Goal: Task Accomplishment & Management: Complete application form

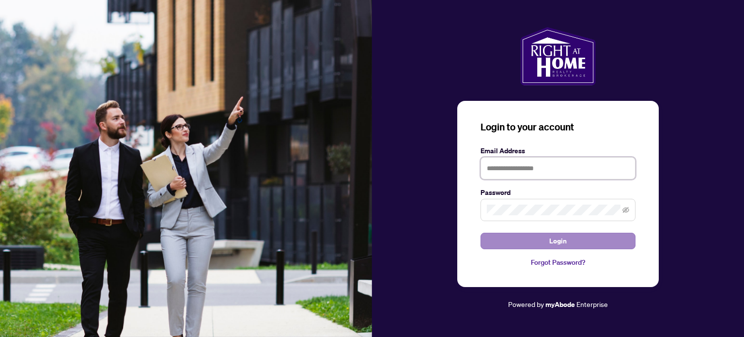
type input "**********"
click at [511, 240] on button "Login" at bounding box center [558, 241] width 155 height 16
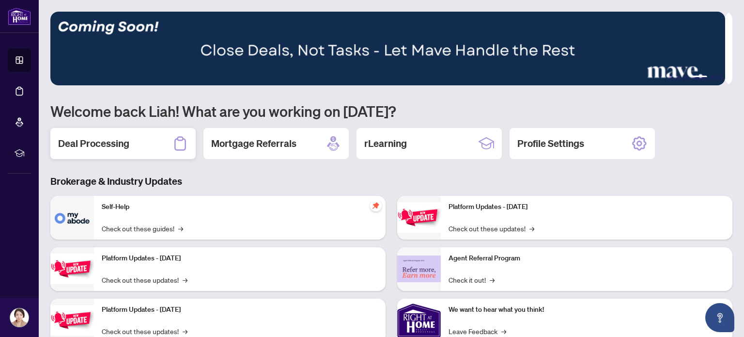
click at [132, 142] on div "Deal Processing" at bounding box center [122, 143] width 145 height 31
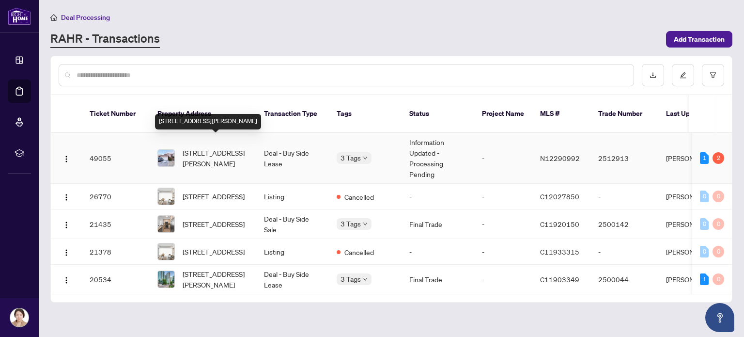
click at [210, 147] on span "[STREET_ADDRESS][PERSON_NAME]" at bounding box center [216, 157] width 66 height 21
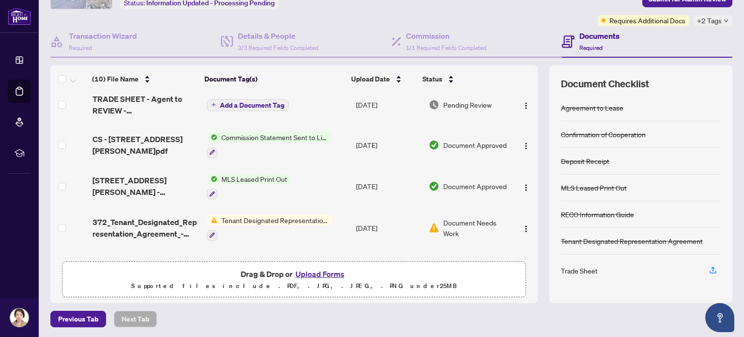
scroll to position [245, 0]
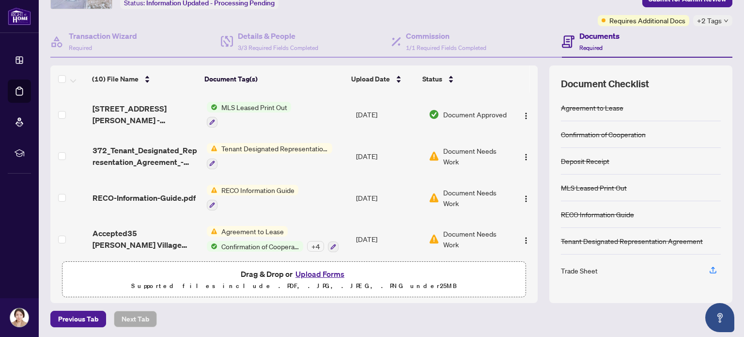
click at [316, 273] on button "Upload Forms" at bounding box center [320, 274] width 55 height 13
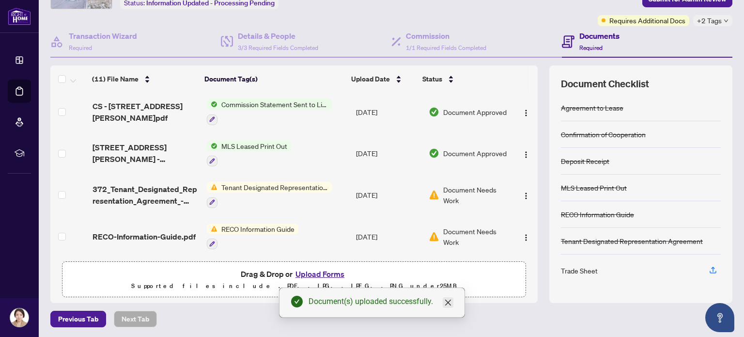
click at [448, 299] on icon "close" at bounding box center [448, 303] width 8 height 8
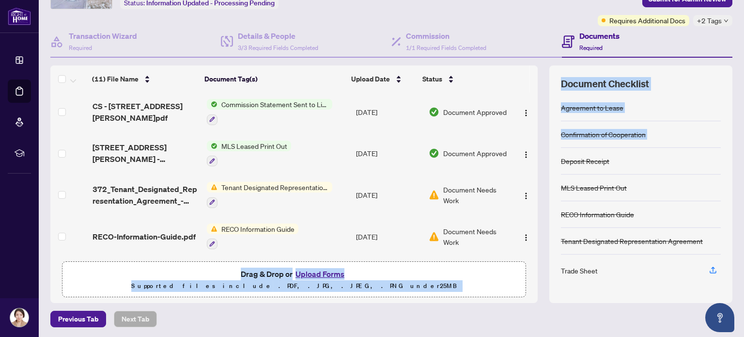
drag, startPoint x: 527, startPoint y: 229, endPoint x: 545, endPoint y: 154, distance: 76.8
click at [545, 154] on div "(11) File Name Document Tag(s) Upload Date Status (11) File Name Document Tag(s…" at bounding box center [391, 183] width 682 height 237
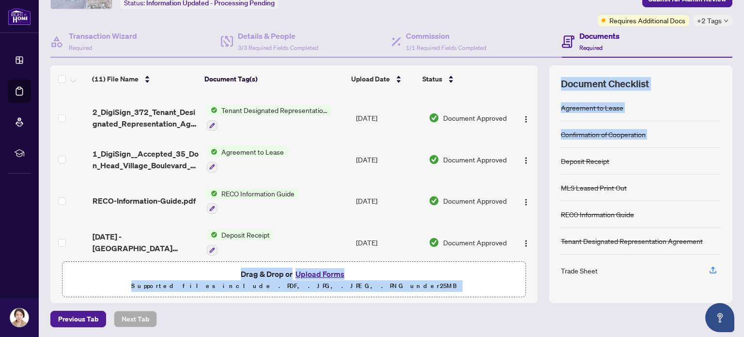
scroll to position [0, 0]
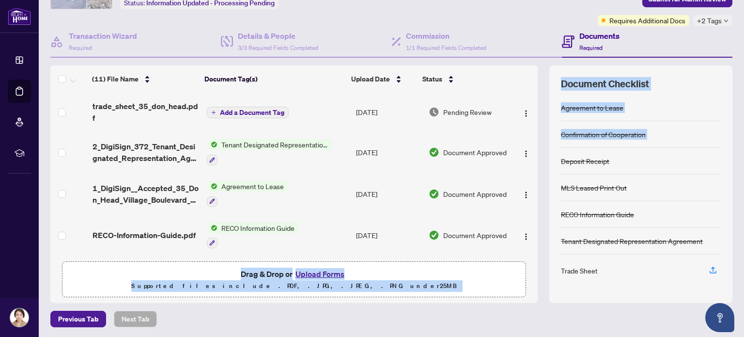
click at [272, 109] on span "Add a Document Tag" at bounding box center [252, 112] width 64 height 7
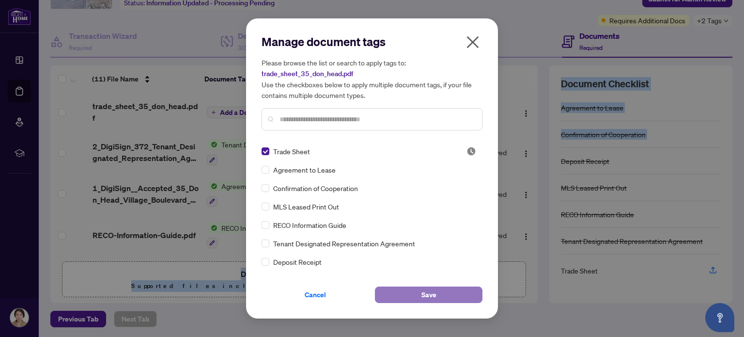
click at [429, 293] on span "Save" at bounding box center [429, 295] width 15 height 16
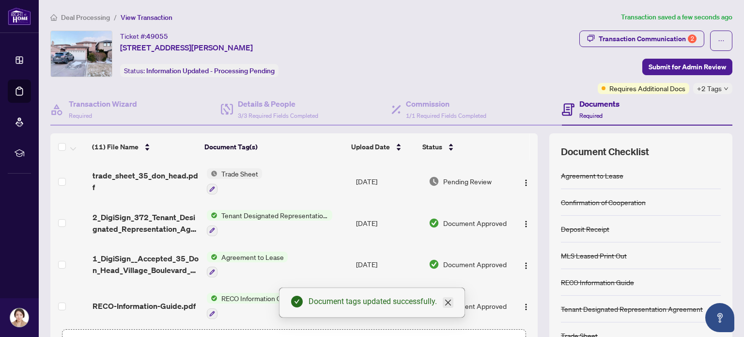
click at [447, 301] on icon "close" at bounding box center [448, 303] width 6 height 6
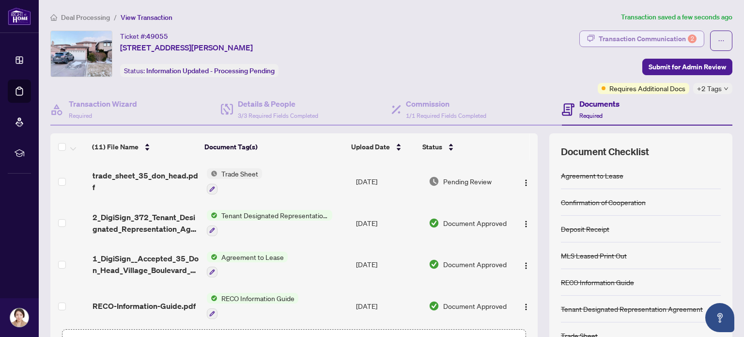
click at [638, 32] on div "Transaction Communication 2" at bounding box center [648, 39] width 98 height 16
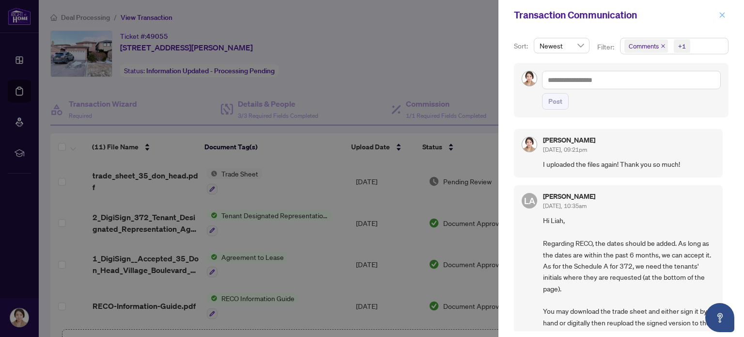
click at [721, 13] on icon "close" at bounding box center [722, 15] width 7 height 7
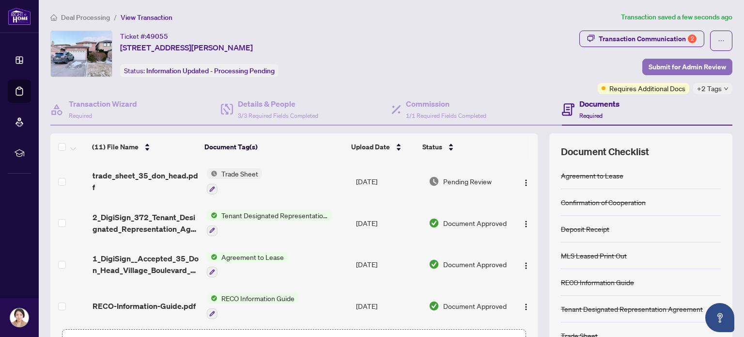
click at [684, 62] on span "Submit for Admin Review" at bounding box center [688, 67] width 78 height 16
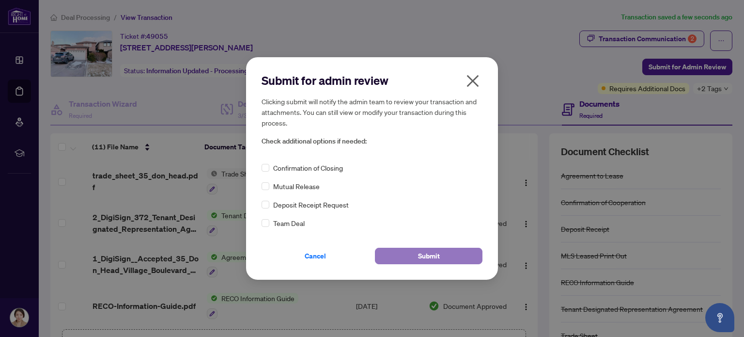
click at [412, 257] on button "Submit" at bounding box center [429, 256] width 108 height 16
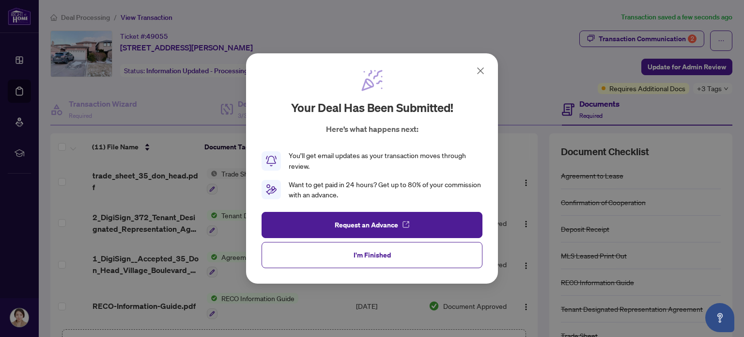
click at [482, 72] on icon at bounding box center [481, 71] width 6 height 6
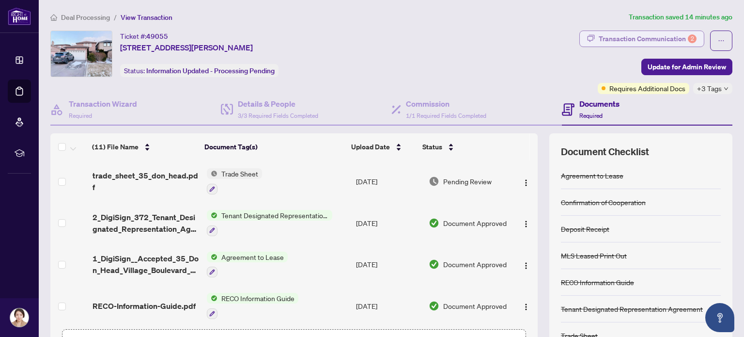
click at [646, 32] on div "Transaction Communication 2" at bounding box center [648, 39] width 98 height 16
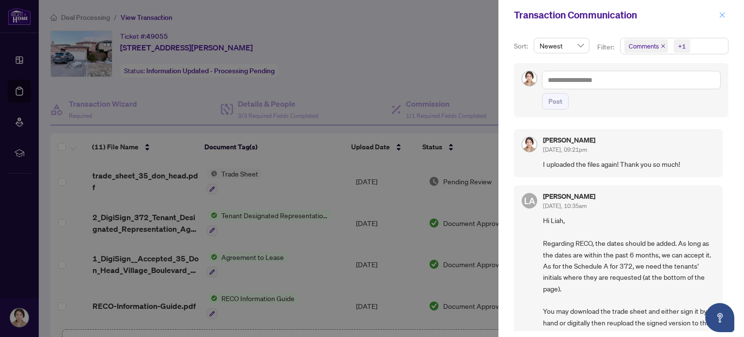
click at [720, 15] on icon "close" at bounding box center [722, 15] width 7 height 7
